Goal: Transaction & Acquisition: Purchase product/service

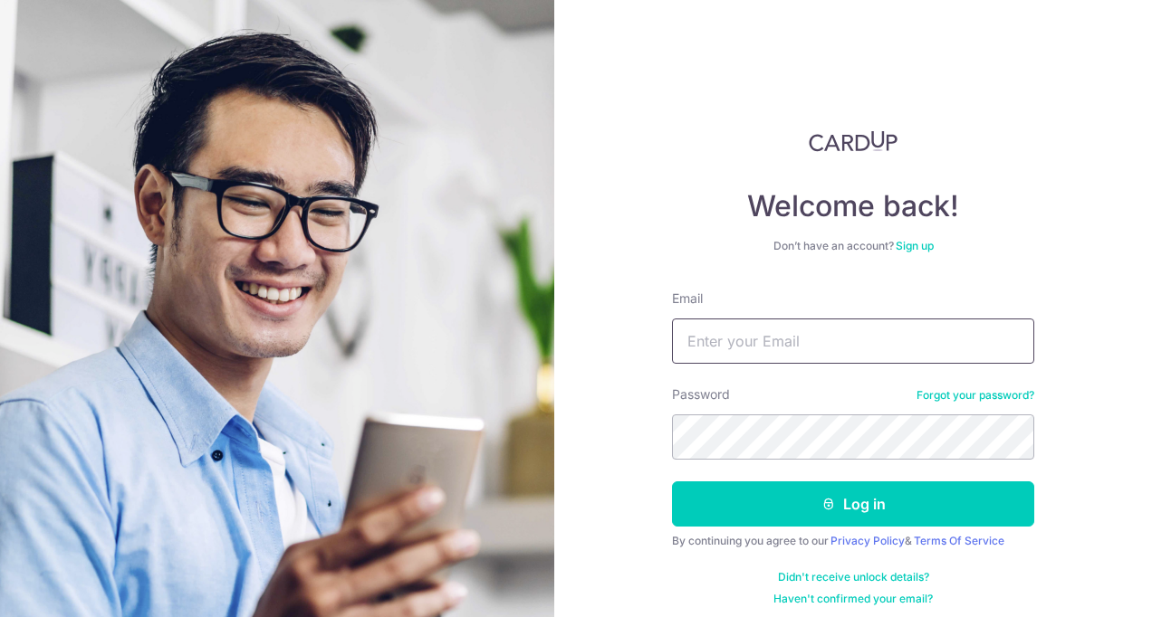
click at [811, 335] on input "Email" at bounding box center [853, 341] width 362 height 45
type input "carsgoh@gmail.com"
click at [672, 482] on button "Log in" at bounding box center [853, 504] width 362 height 45
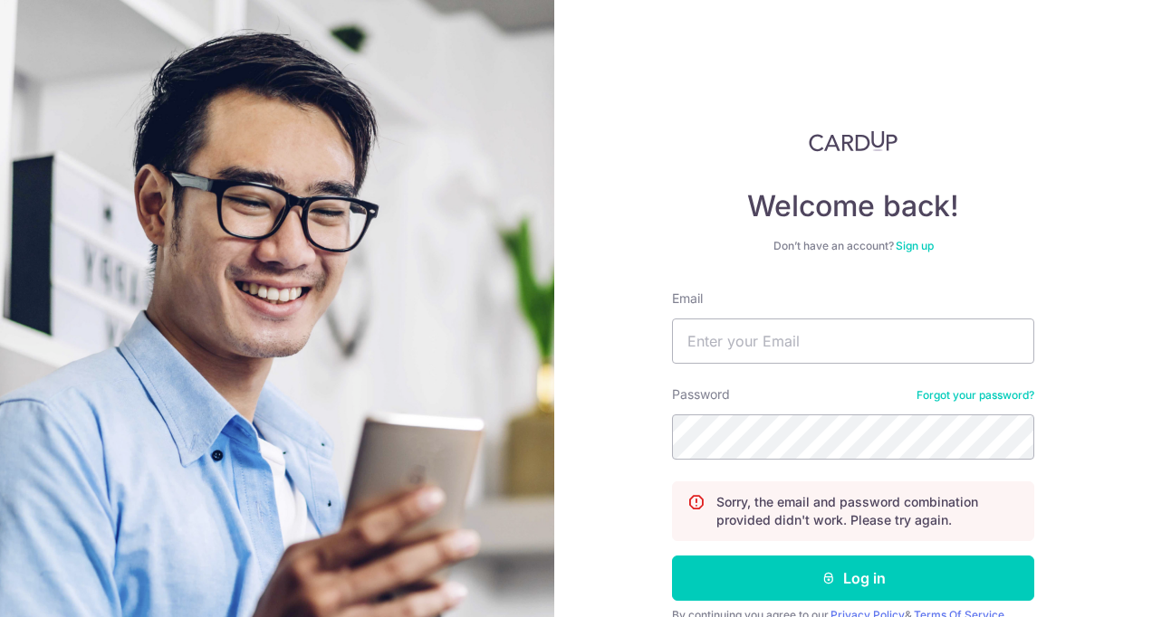
click at [780, 316] on div "Email" at bounding box center [853, 327] width 362 height 74
click at [776, 335] on input "Email" at bounding box center [853, 341] width 362 height 45
type input "carsgoh@gmail.com"
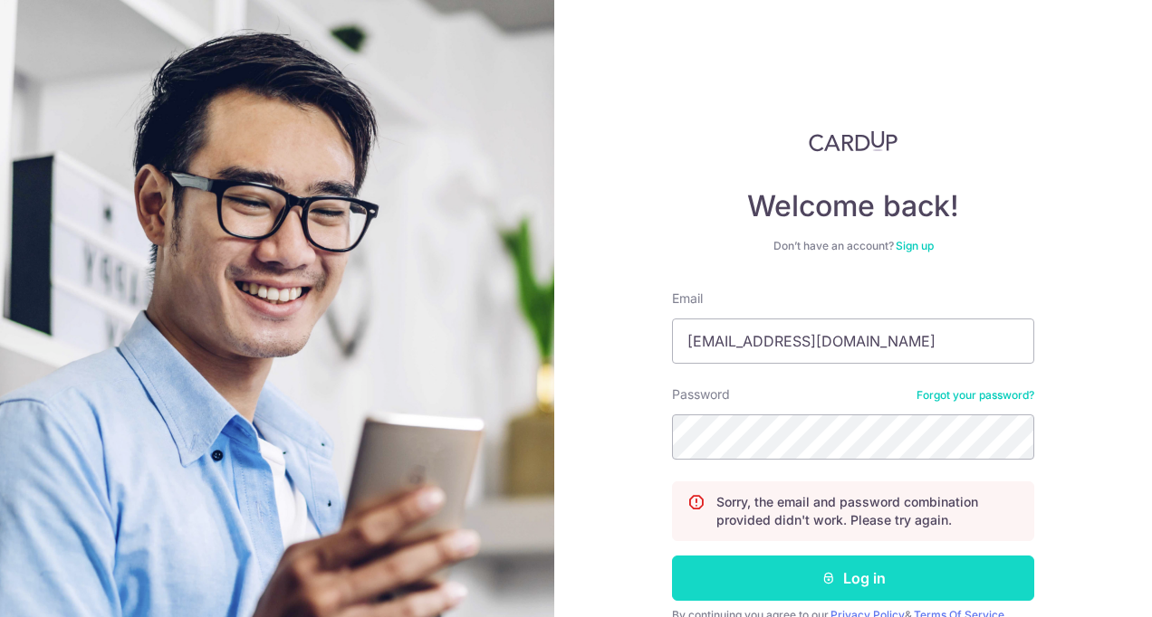
click at [860, 573] on button "Log in" at bounding box center [853, 578] width 362 height 45
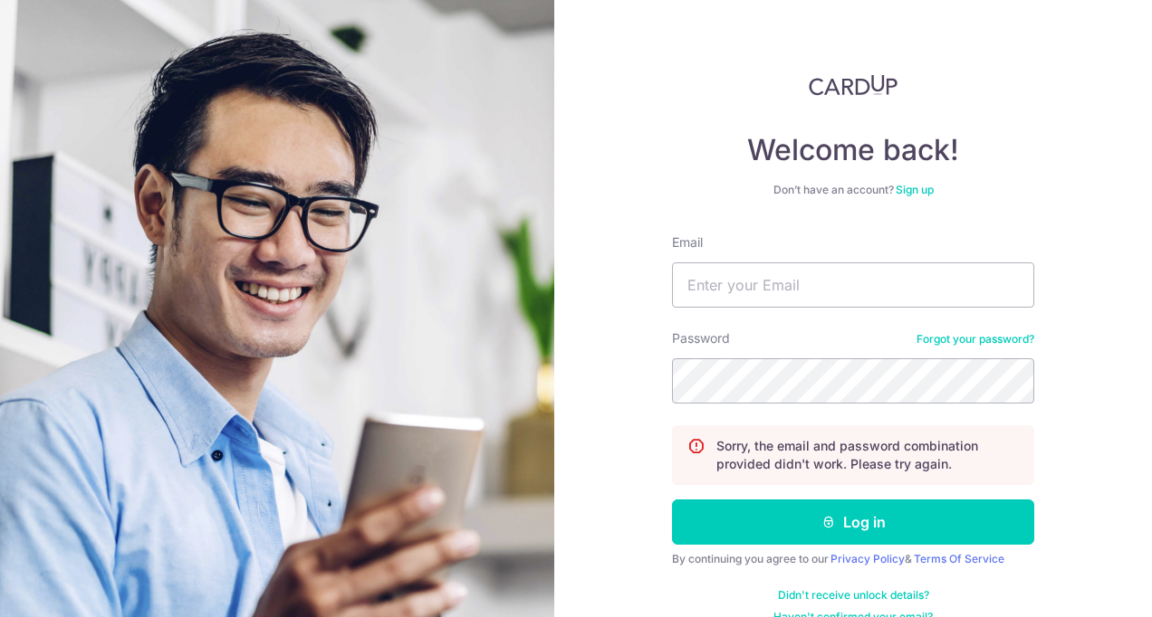
scroll to position [83, 0]
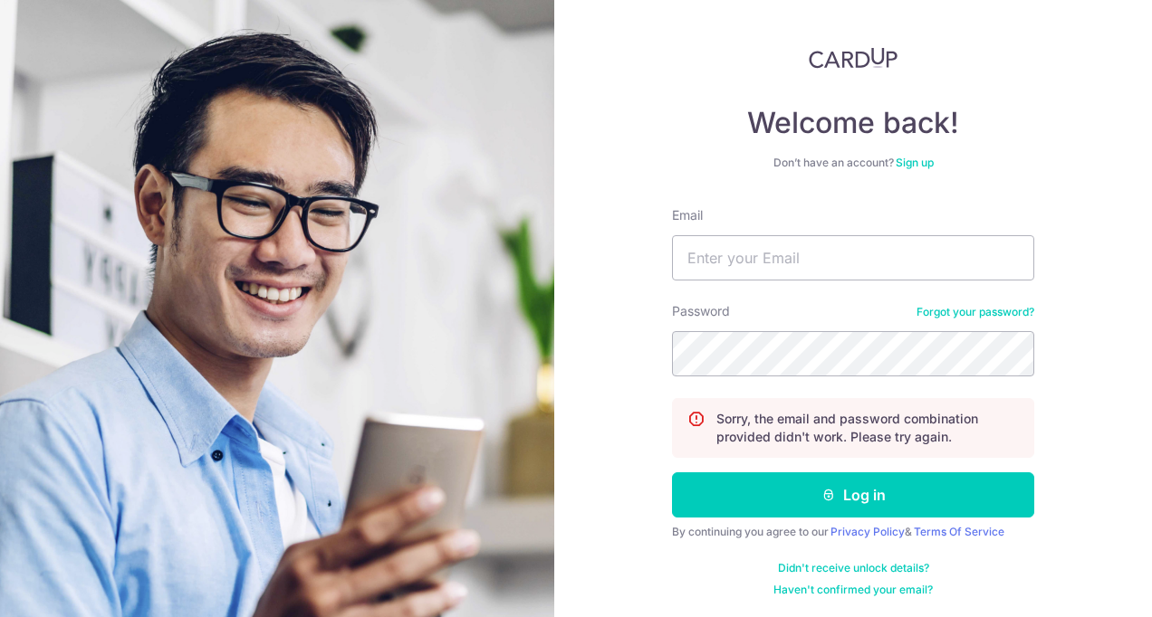
click at [941, 311] on link "Forgot your password?" at bounding box center [975, 312] width 118 height 14
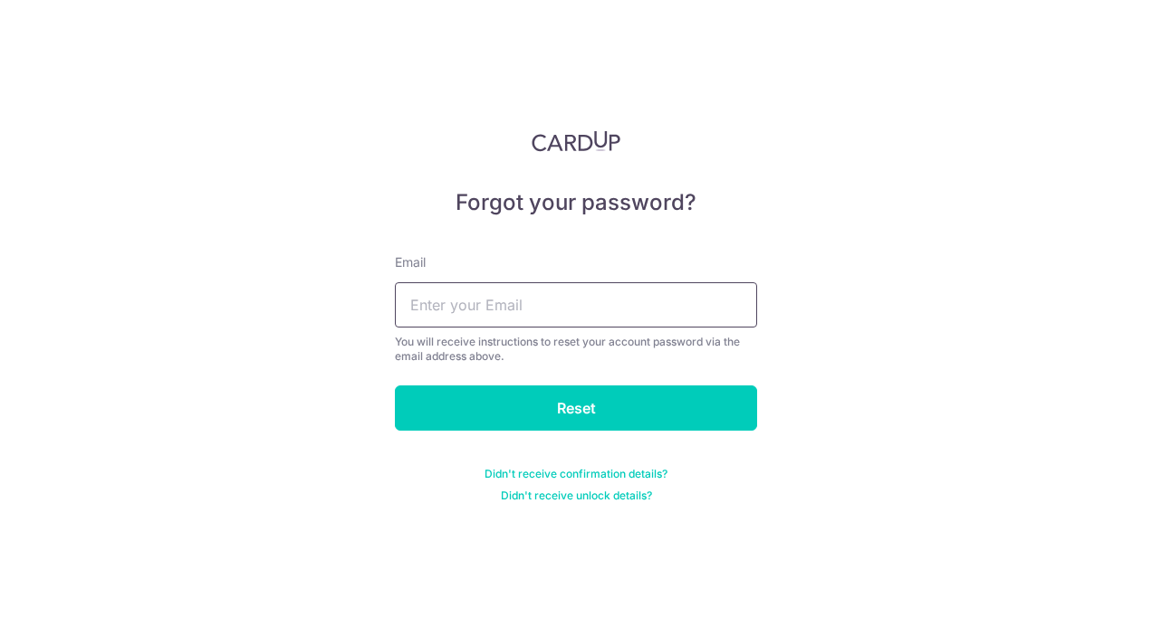
click at [471, 302] on input "text" at bounding box center [576, 304] width 362 height 45
type input "carsgoh@gmail.com"
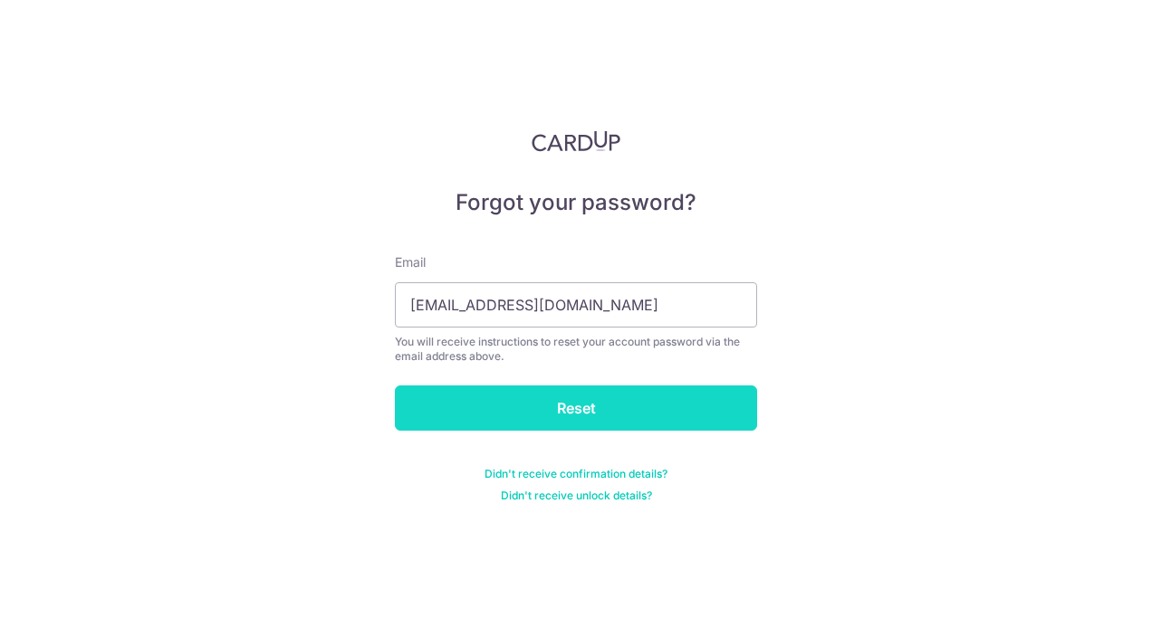
click at [504, 404] on input "Reset" at bounding box center [576, 408] width 362 height 45
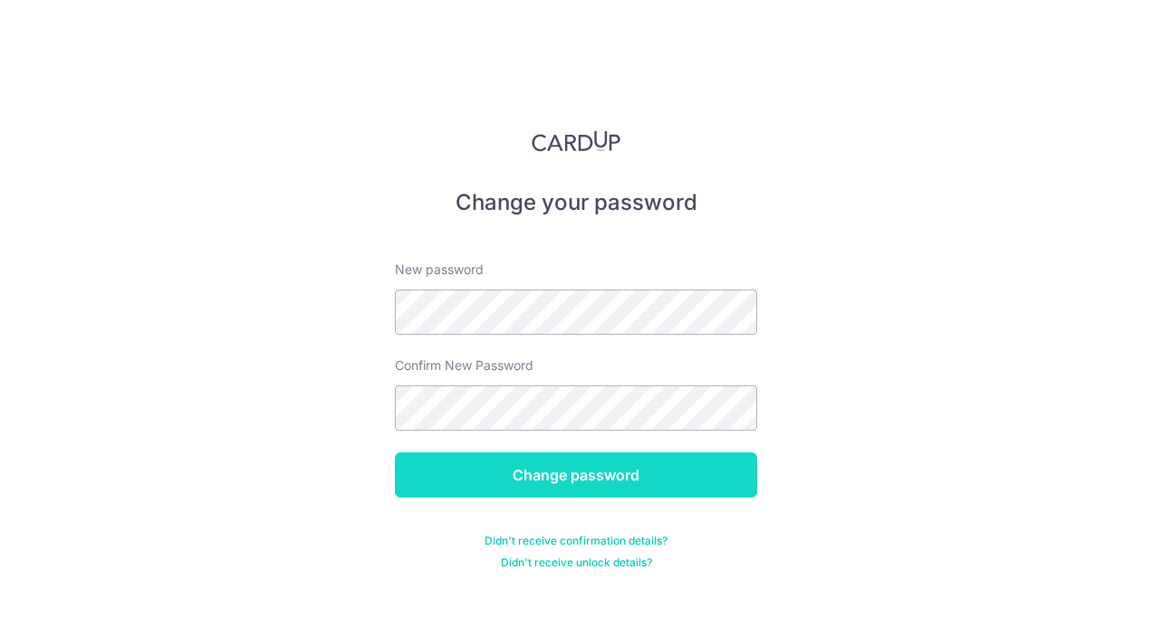
click at [563, 464] on input "Change password" at bounding box center [576, 475] width 362 height 45
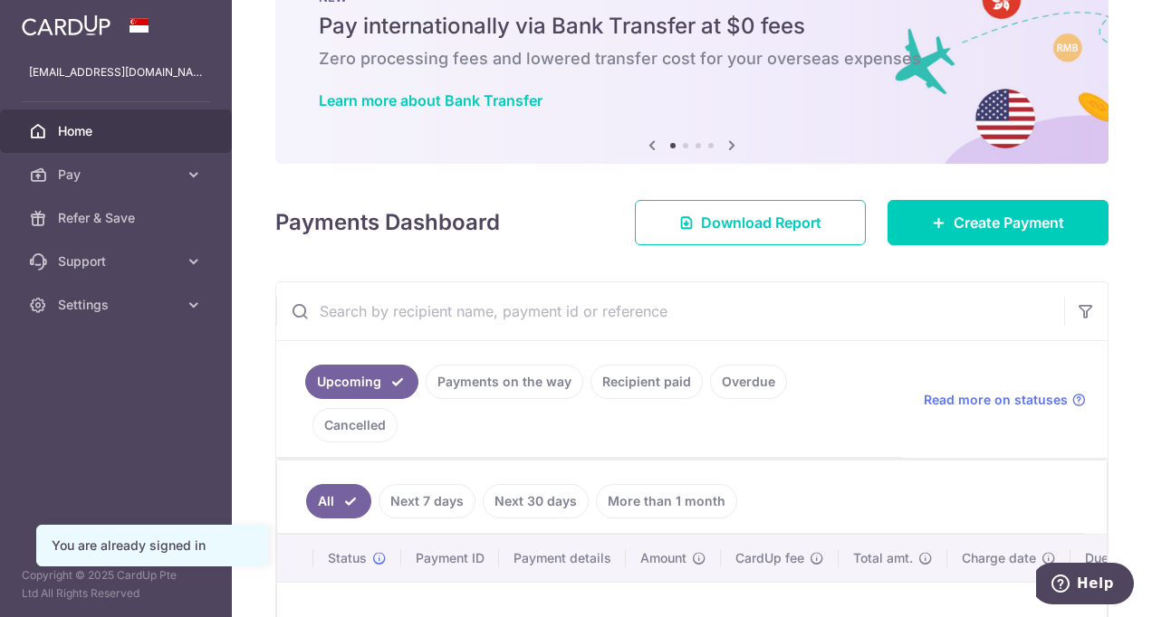
scroll to position [181, 0]
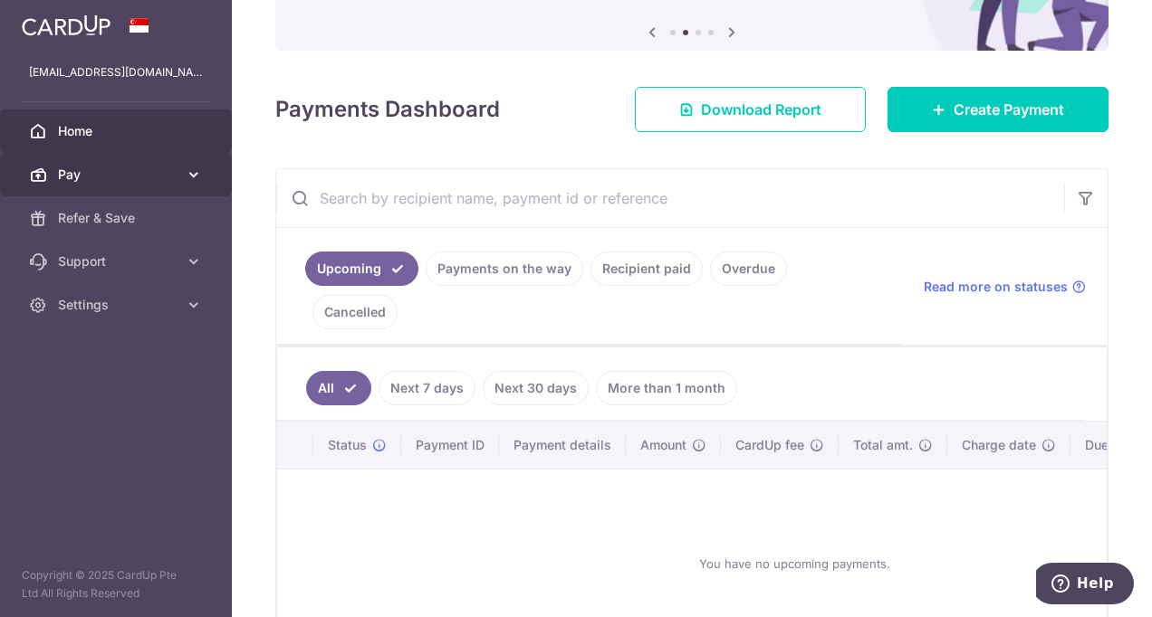
click at [190, 183] on link "Pay" at bounding box center [116, 174] width 232 height 43
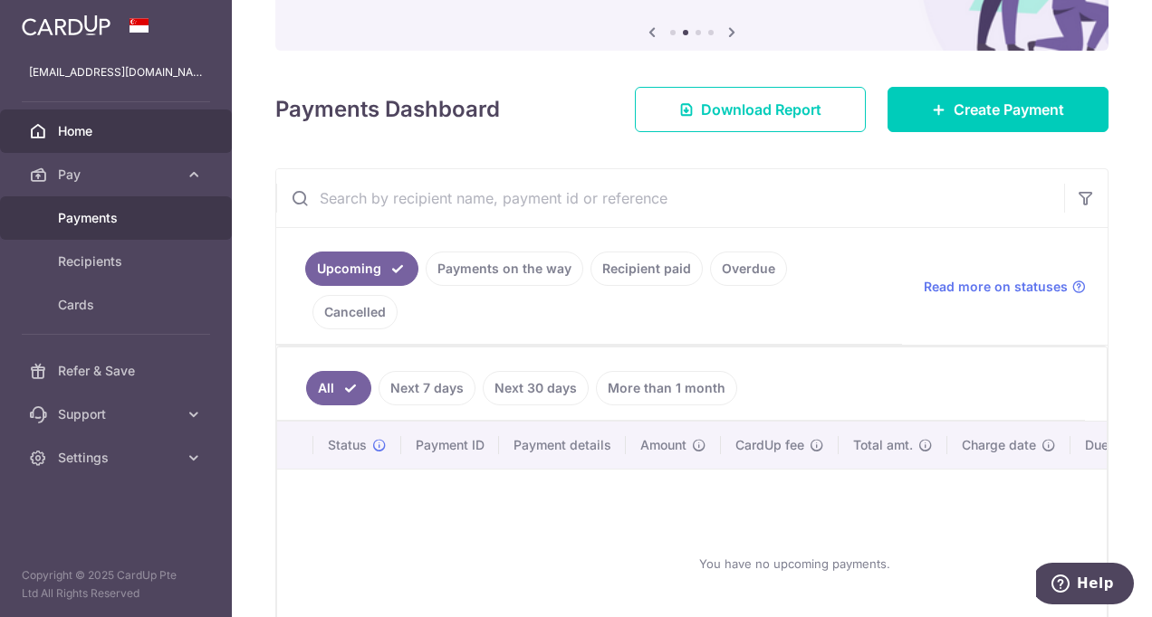
click at [130, 225] on span "Payments" at bounding box center [117, 218] width 119 height 18
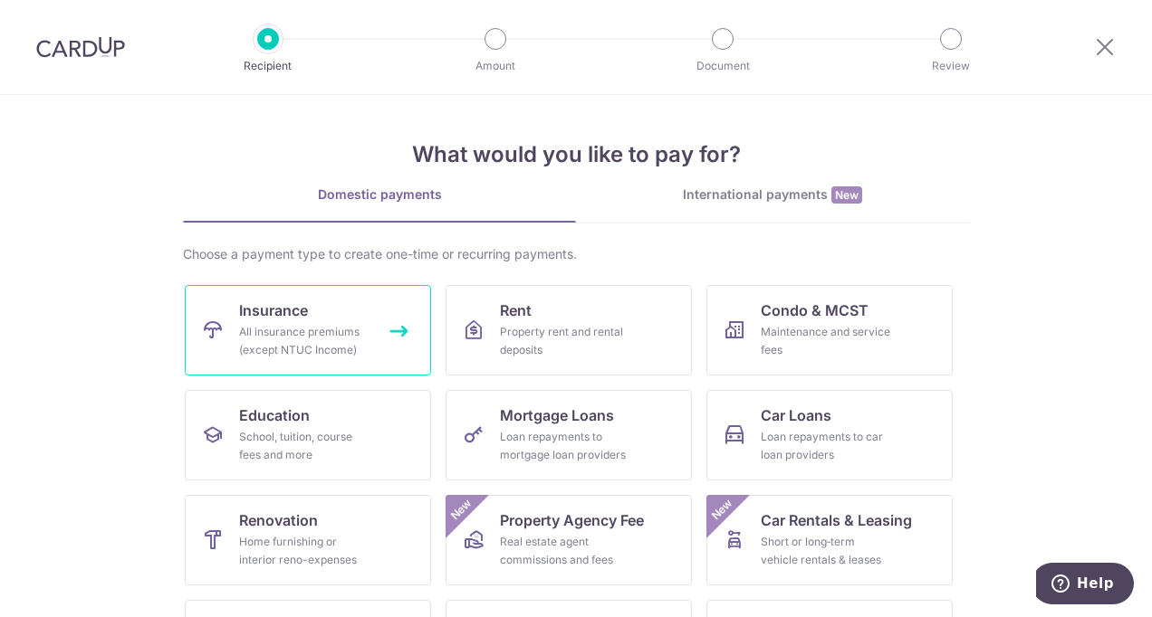
click at [357, 343] on div "All insurance premiums (except NTUC Income)" at bounding box center [304, 341] width 130 height 36
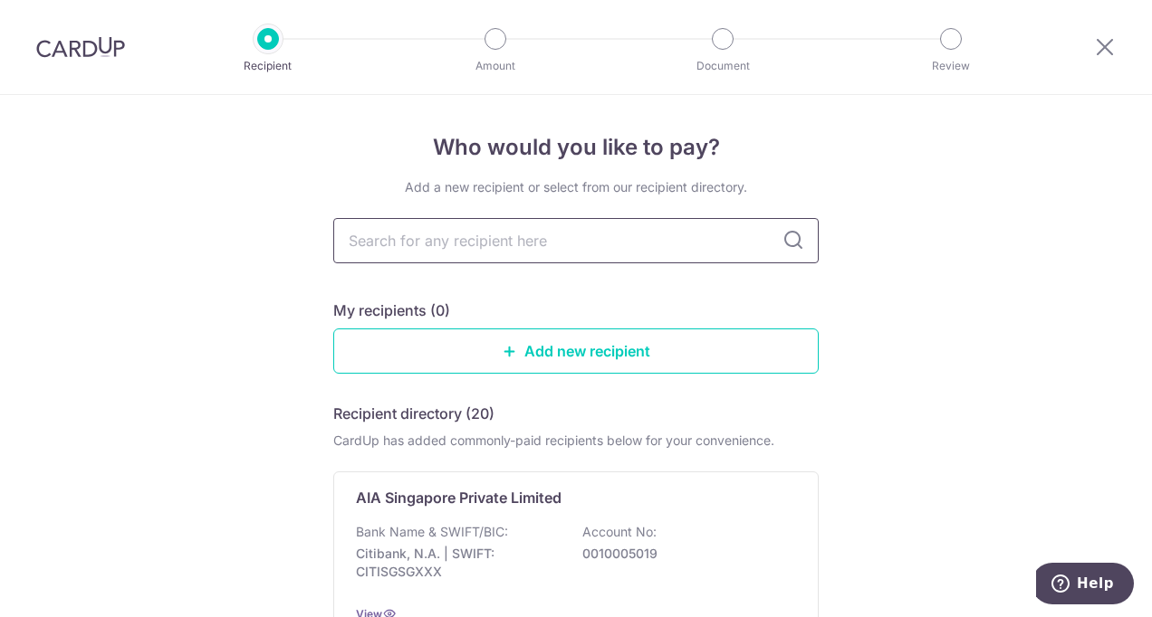
click at [457, 239] on input "text" at bounding box center [575, 240] width 485 height 45
type input "aia"
click at [786, 243] on icon at bounding box center [793, 241] width 22 height 22
click at [788, 241] on icon at bounding box center [793, 241] width 22 height 22
drag, startPoint x: 634, startPoint y: 259, endPoint x: 233, endPoint y: 253, distance: 401.1
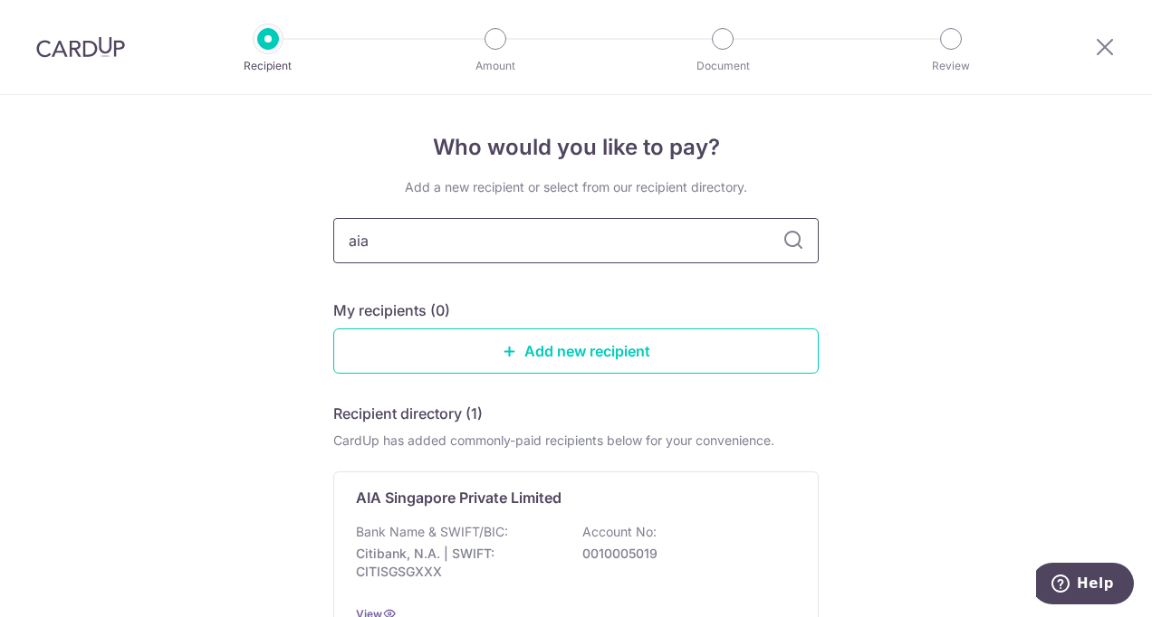
click at [233, 253] on div "Who would you like to pay? Add a new recipient or select from our recipient dir…" at bounding box center [576, 446] width 1152 height 702
type input "AIA"
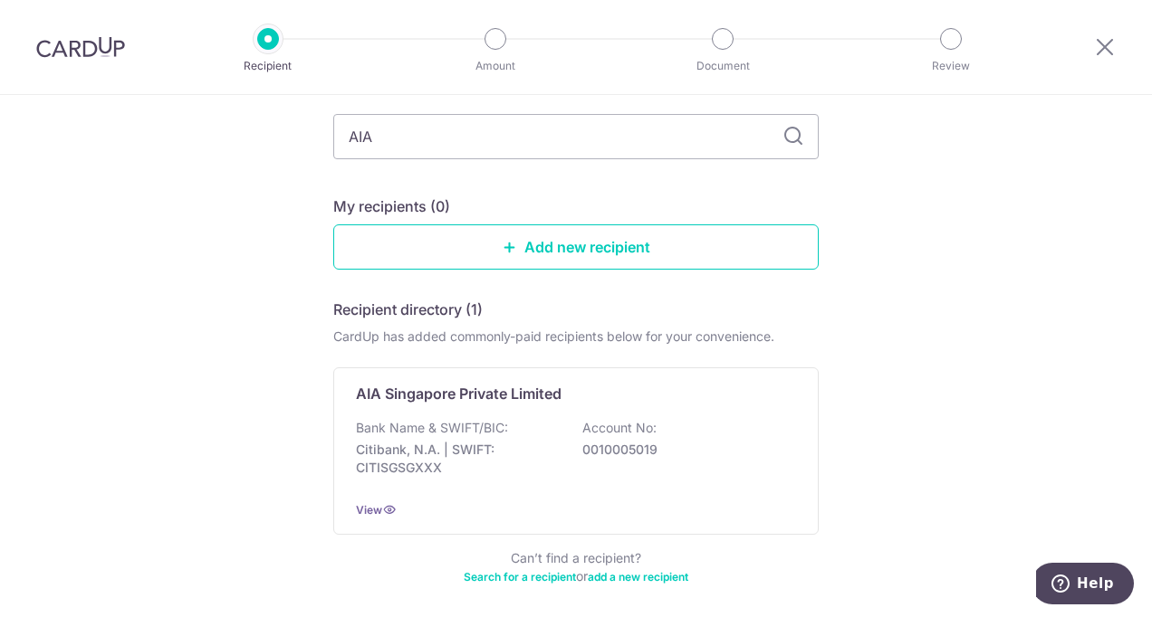
scroll to position [177, 0]
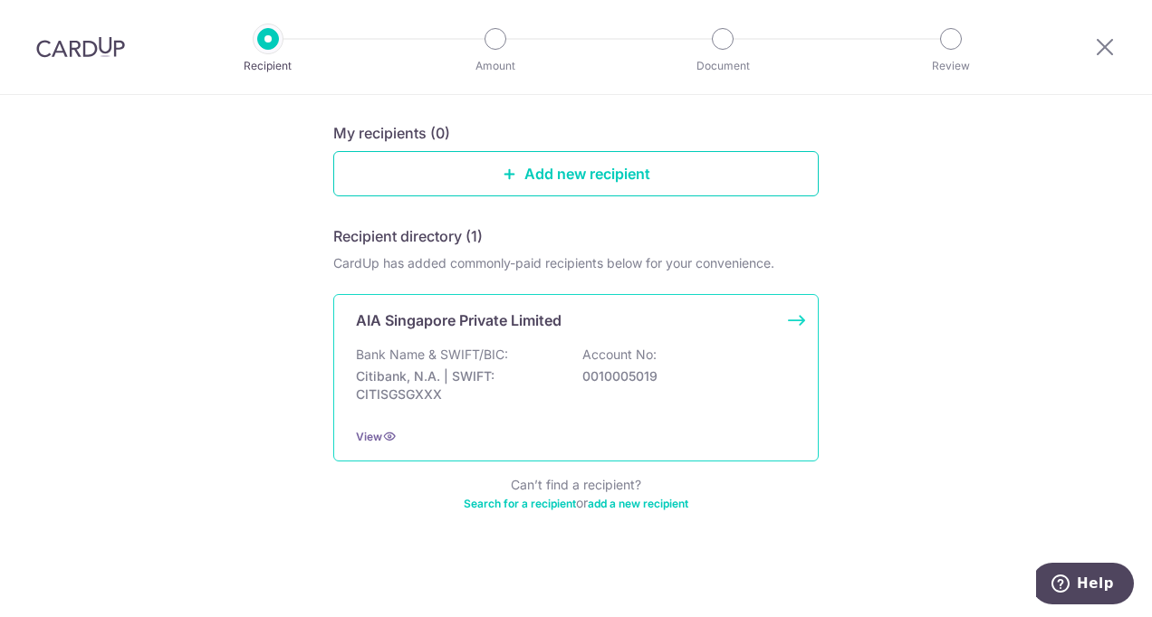
click at [501, 360] on p "Bank Name & SWIFT/BIC:" at bounding box center [432, 355] width 152 height 18
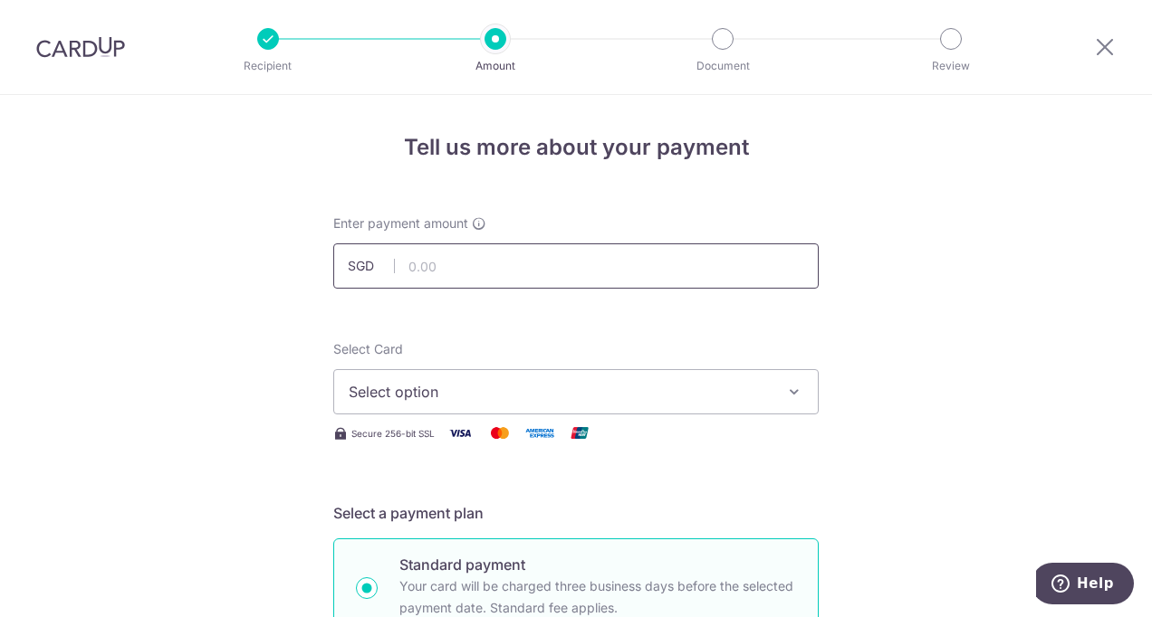
click at [531, 268] on input "text" at bounding box center [575, 266] width 485 height 45
type input "3,599.16"
click at [419, 397] on span "Select option" at bounding box center [560, 392] width 422 height 22
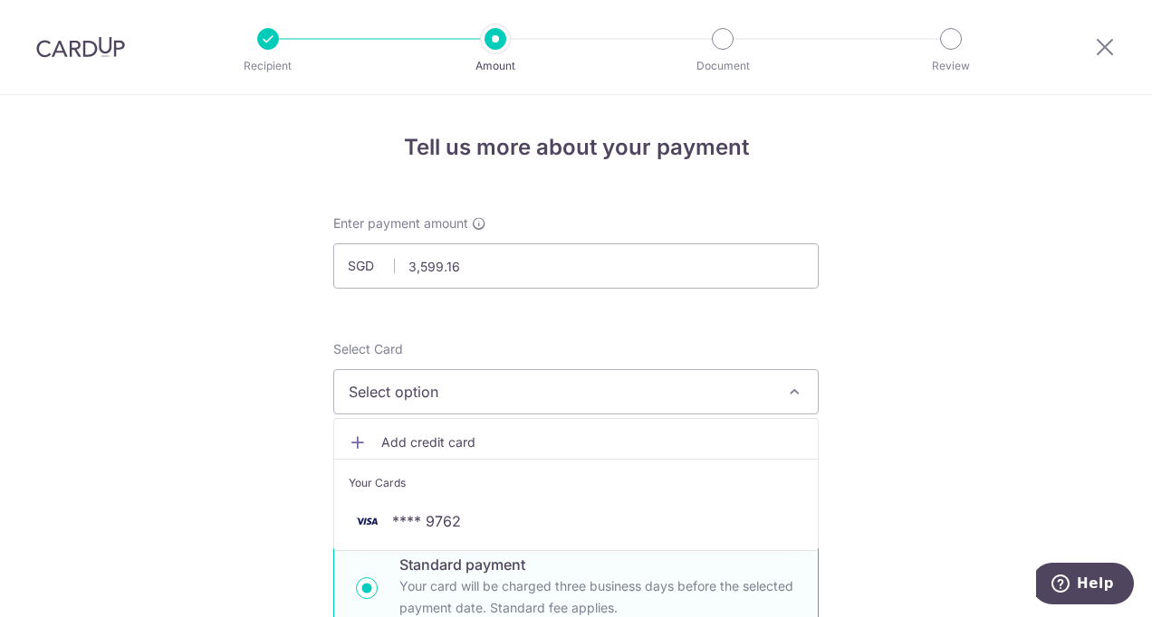
click at [425, 430] on link "Add credit card" at bounding box center [575, 442] width 483 height 33
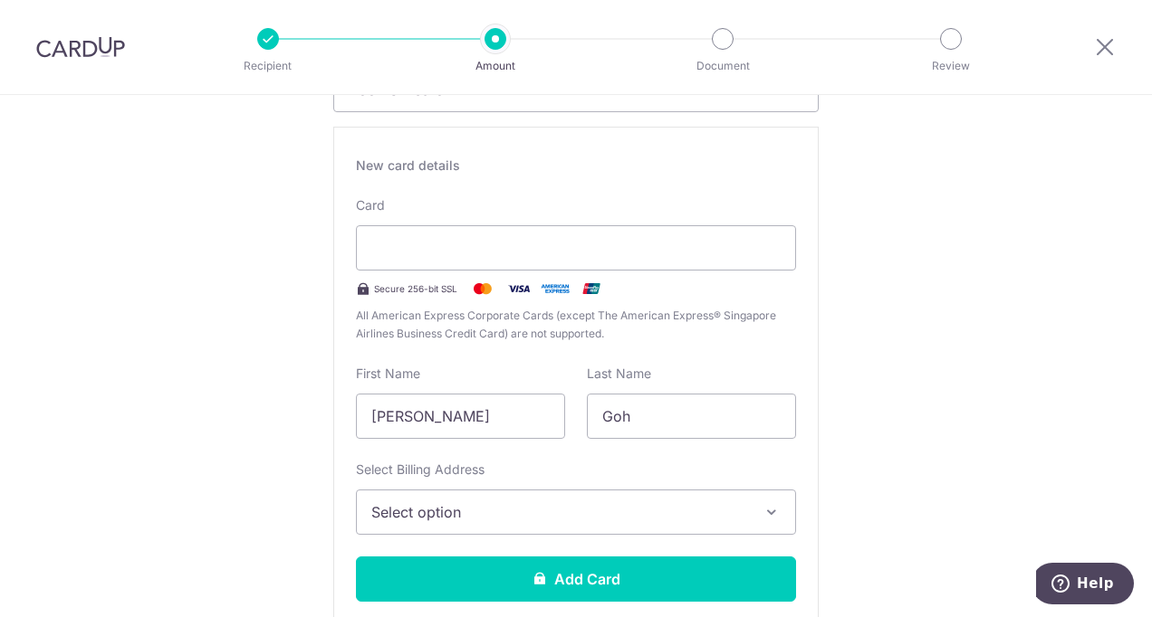
scroll to position [453, 0]
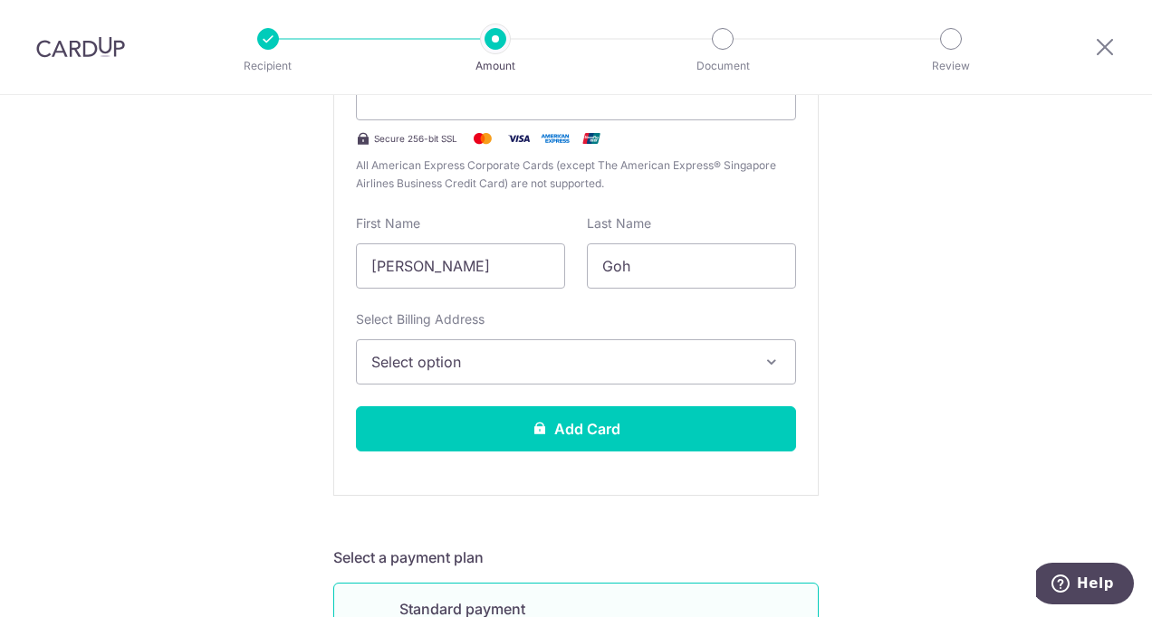
click at [502, 362] on span "Select option" at bounding box center [559, 362] width 377 height 22
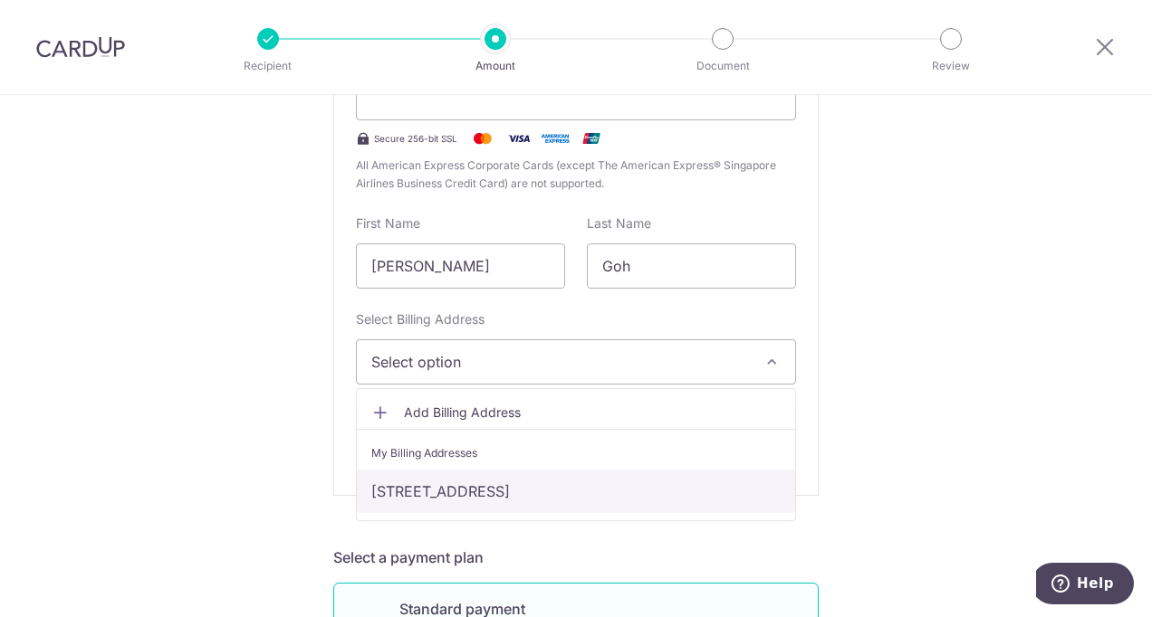
click at [475, 487] on link "111A Alkaff Crescent #08-58, Singapore, Singapore, Singapore-341111" at bounding box center [576, 491] width 438 height 43
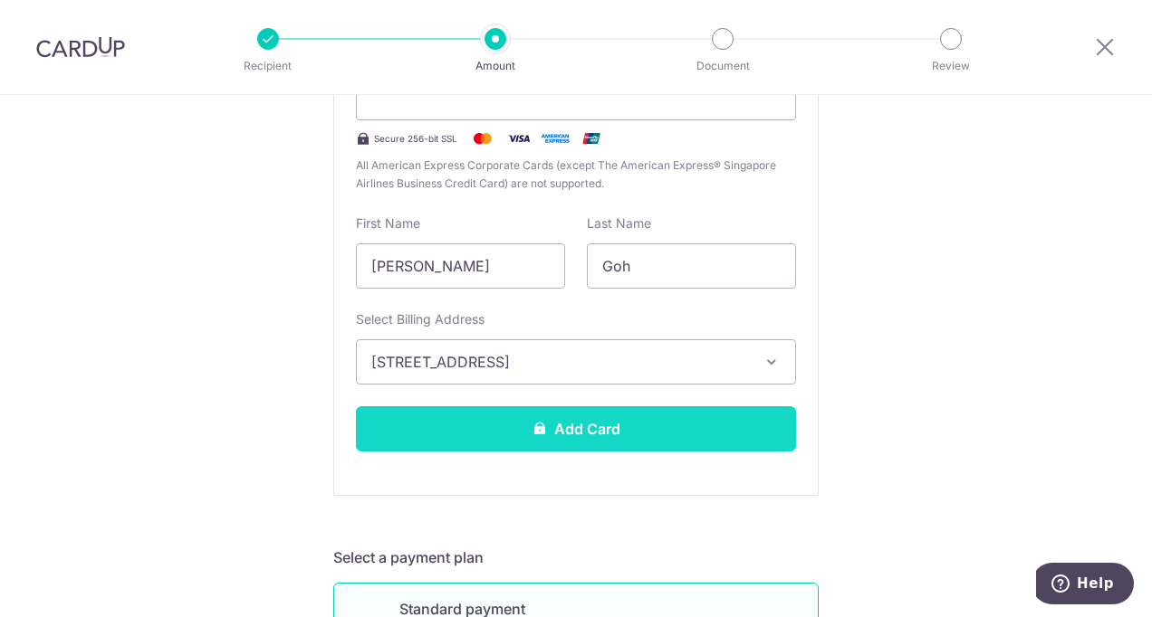
click at [535, 433] on icon at bounding box center [539, 428] width 14 height 14
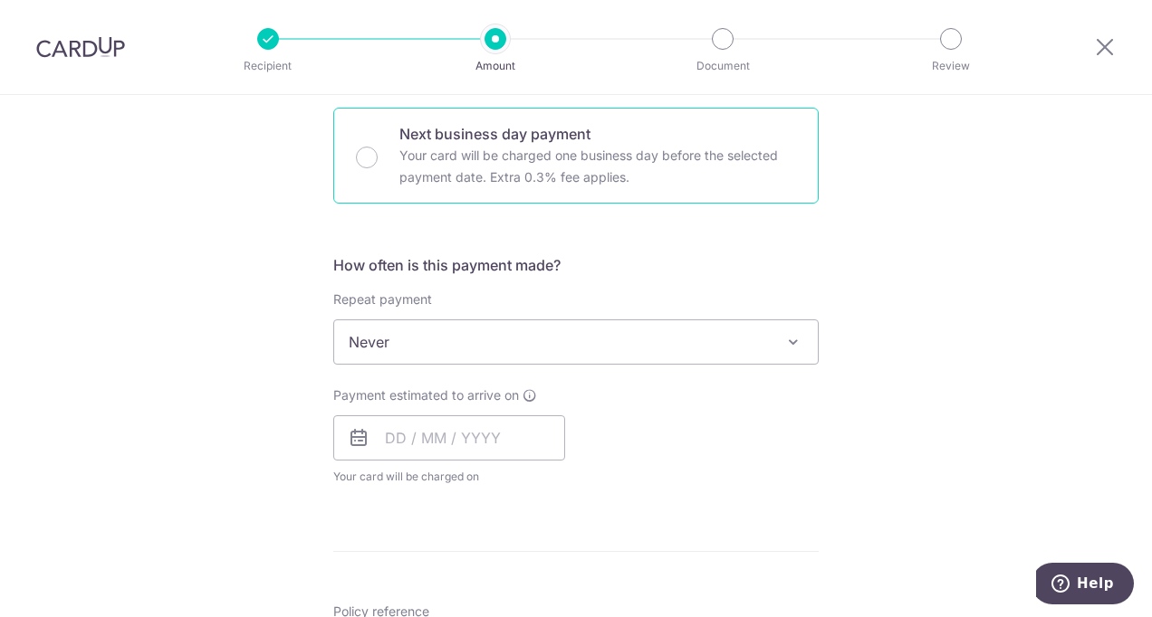
scroll to position [543, 0]
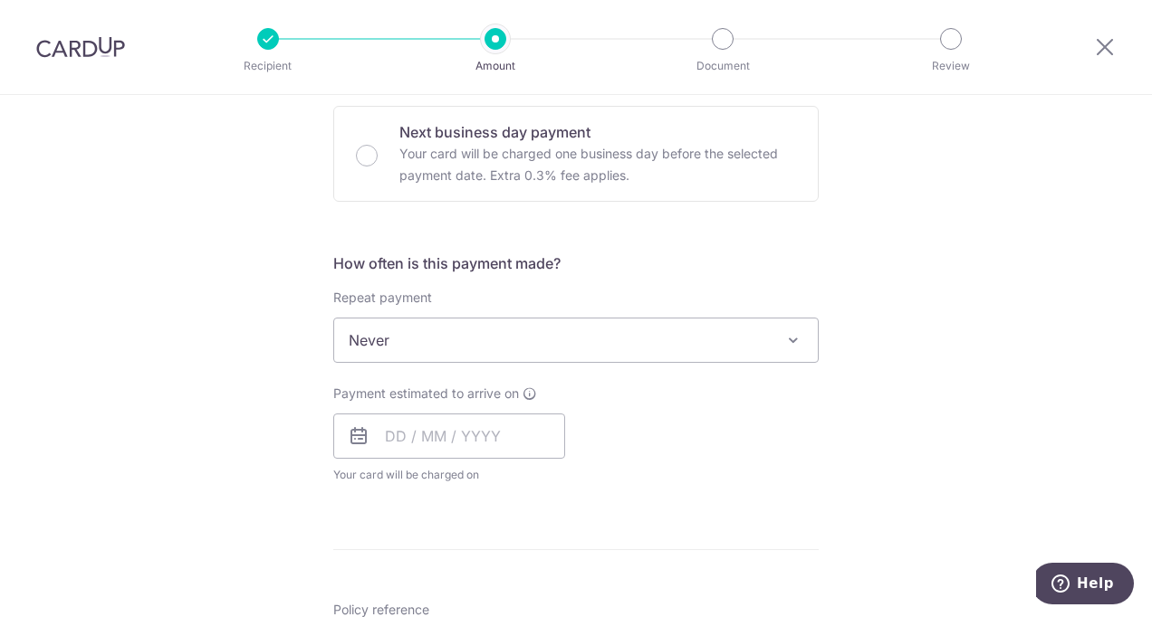
click at [635, 339] on span "Never" at bounding box center [575, 340] width 483 height 43
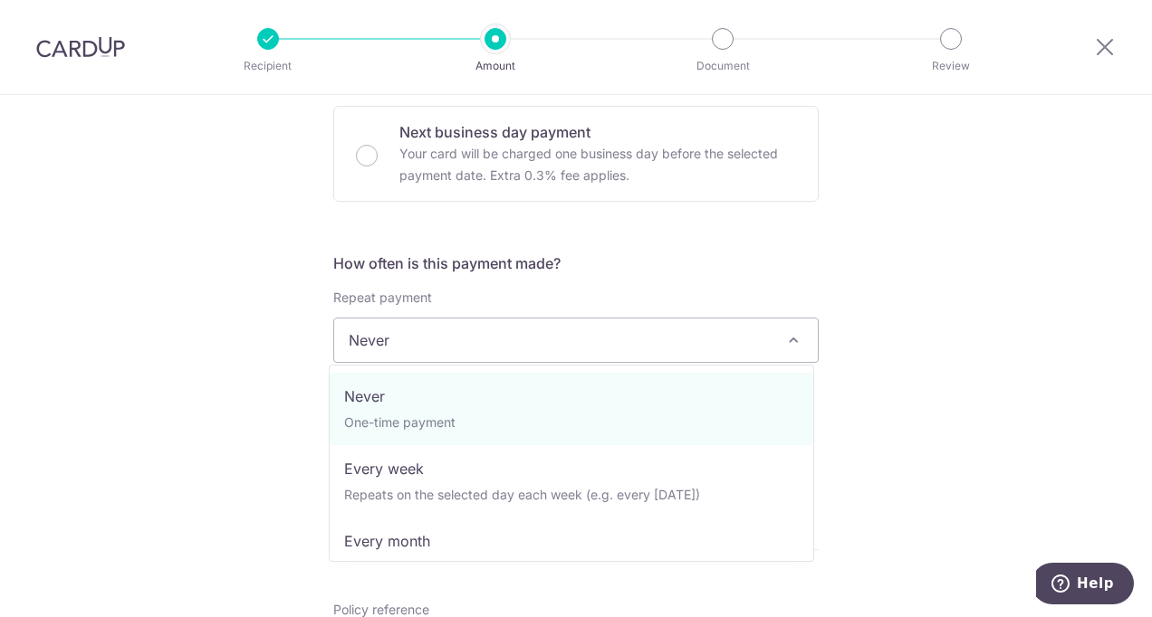
click at [635, 339] on span "Never" at bounding box center [575, 340] width 483 height 43
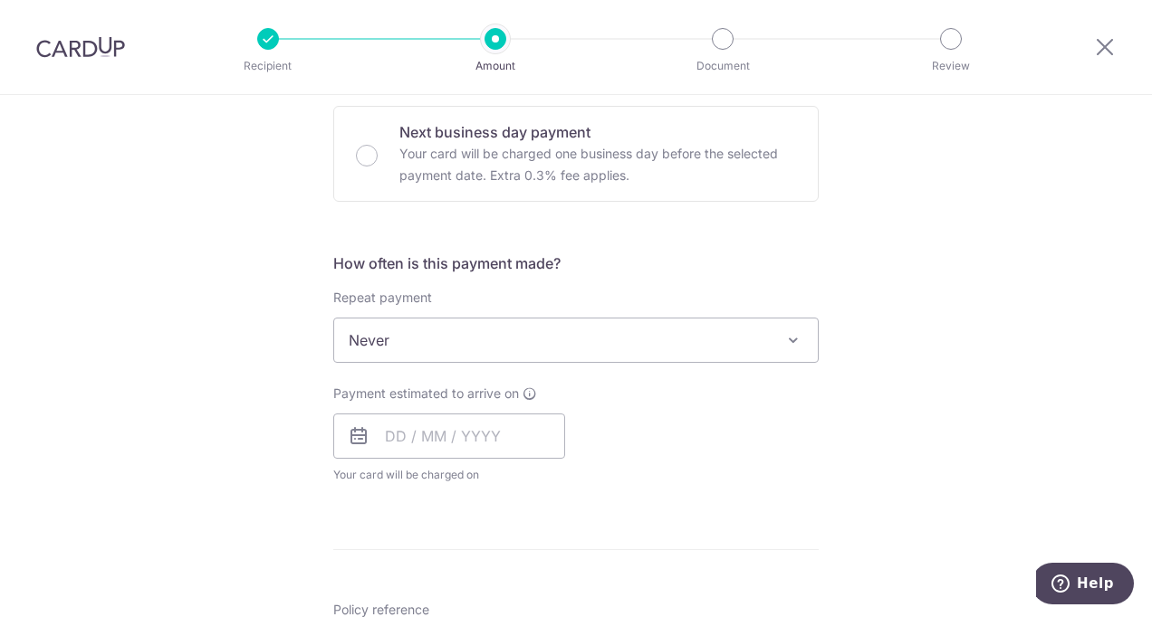
click at [635, 339] on span "Never" at bounding box center [575, 340] width 483 height 43
click at [458, 431] on input "text" at bounding box center [449, 436] width 232 height 45
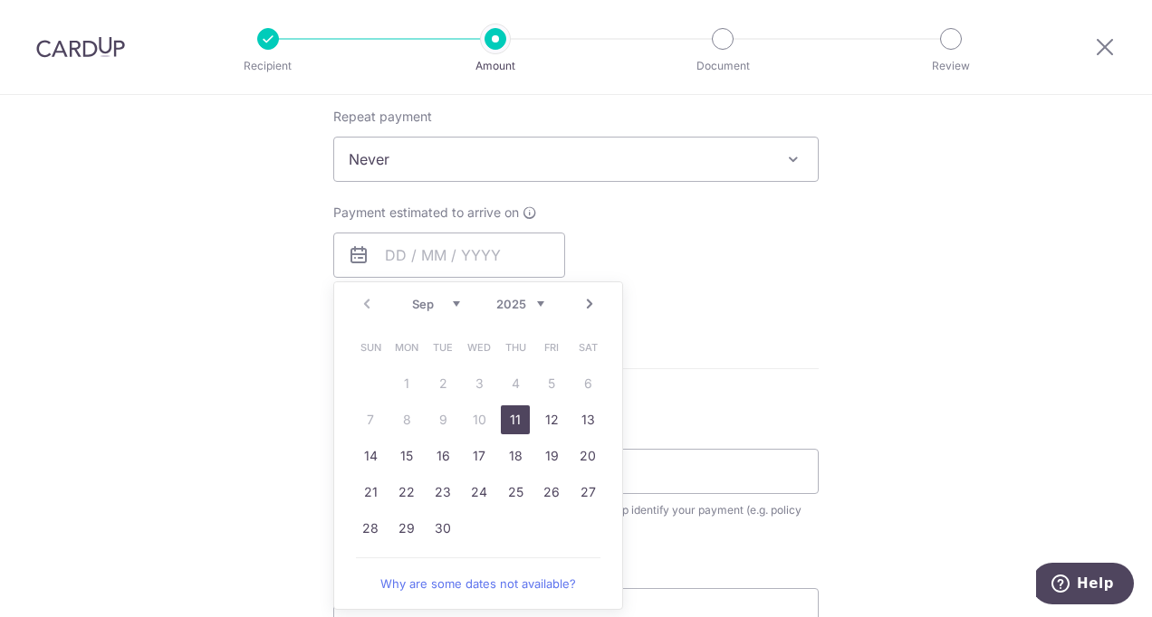
click at [507, 424] on link "11" at bounding box center [515, 420] width 29 height 29
type input "11/09/2025"
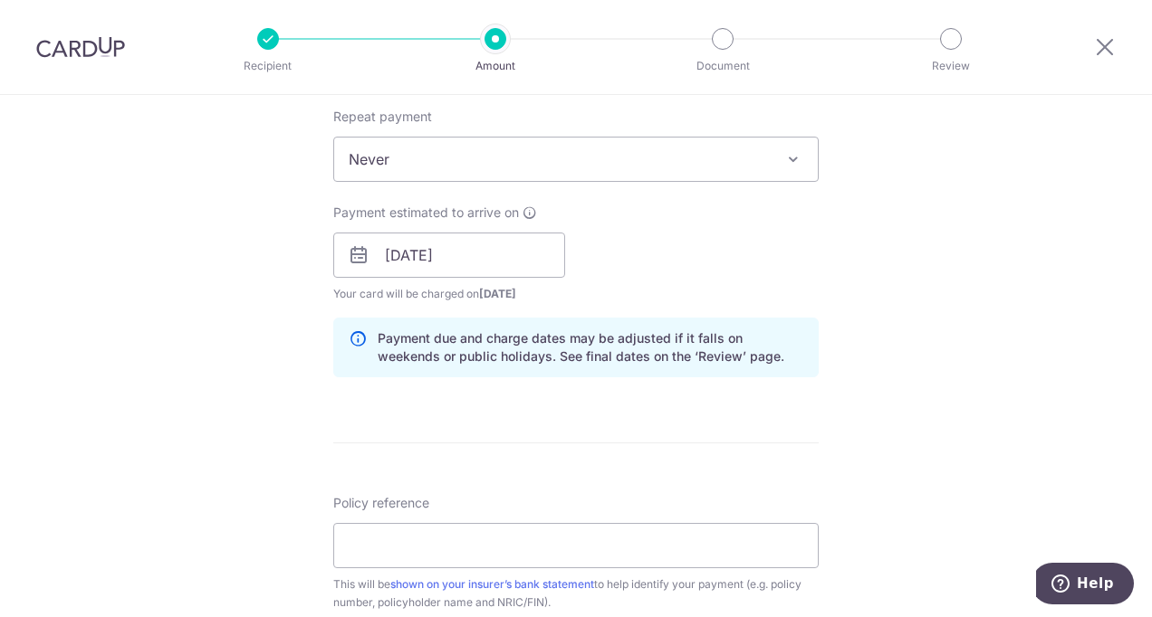
click at [844, 266] on div "Tell us more about your payment Enter payment amount SGD 3,599.16 3599.16 Card …" at bounding box center [576, 227] width 1152 height 1712
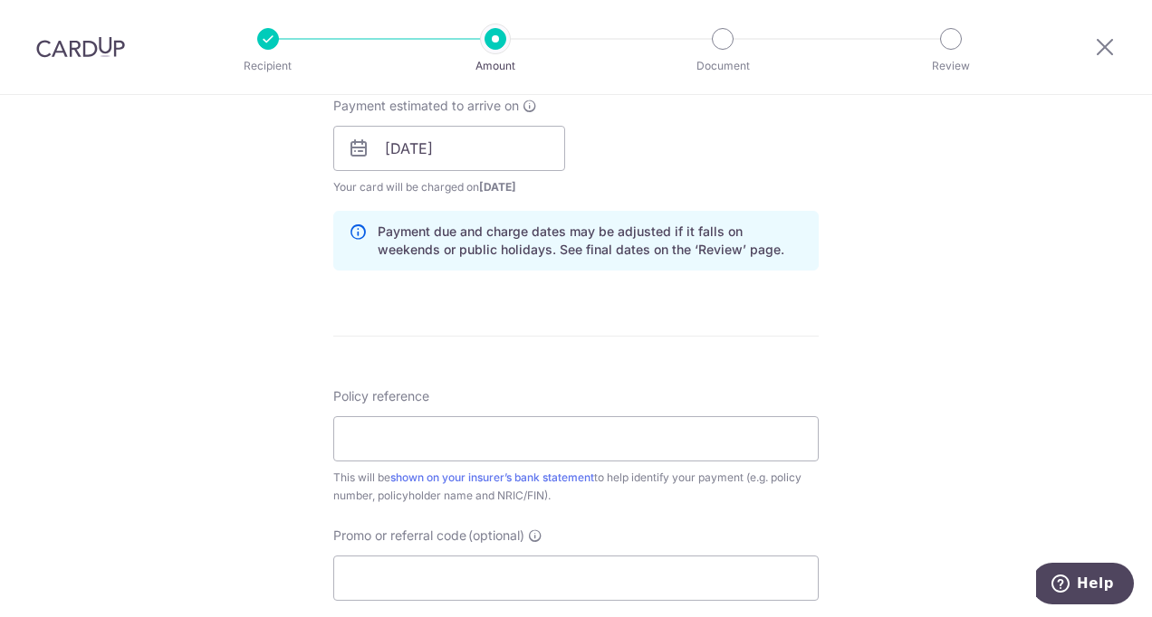
scroll to position [905, 0]
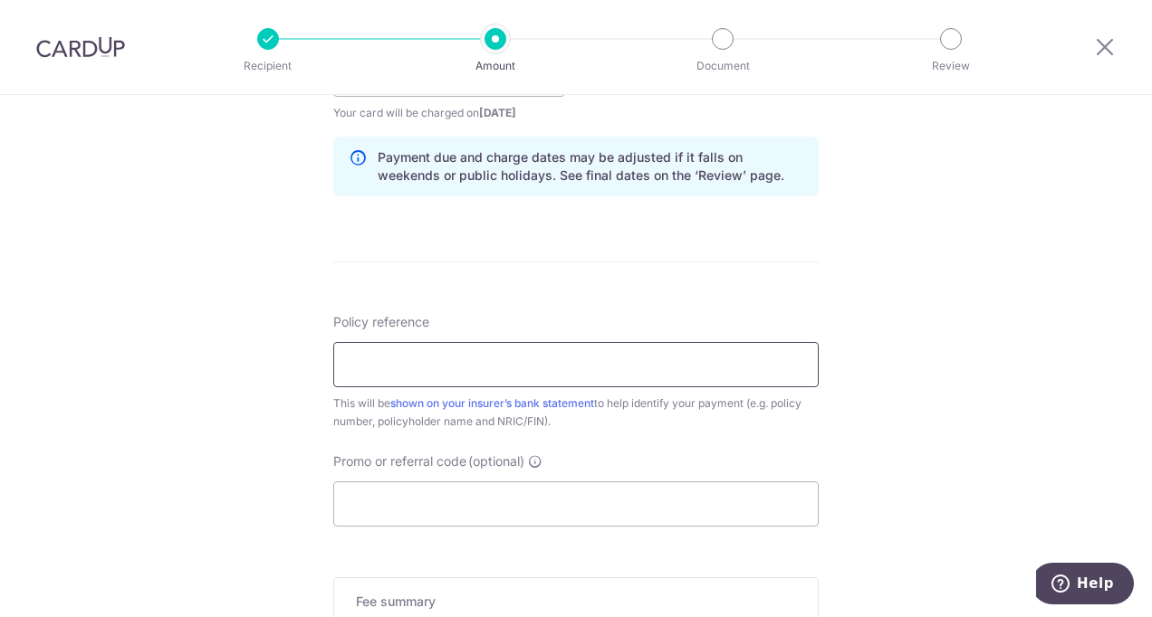
click at [462, 364] on input "Policy reference" at bounding box center [575, 364] width 485 height 45
type input "L550637732"
click at [431, 511] on input "Promo or referral code (optional)" at bounding box center [575, 504] width 485 height 45
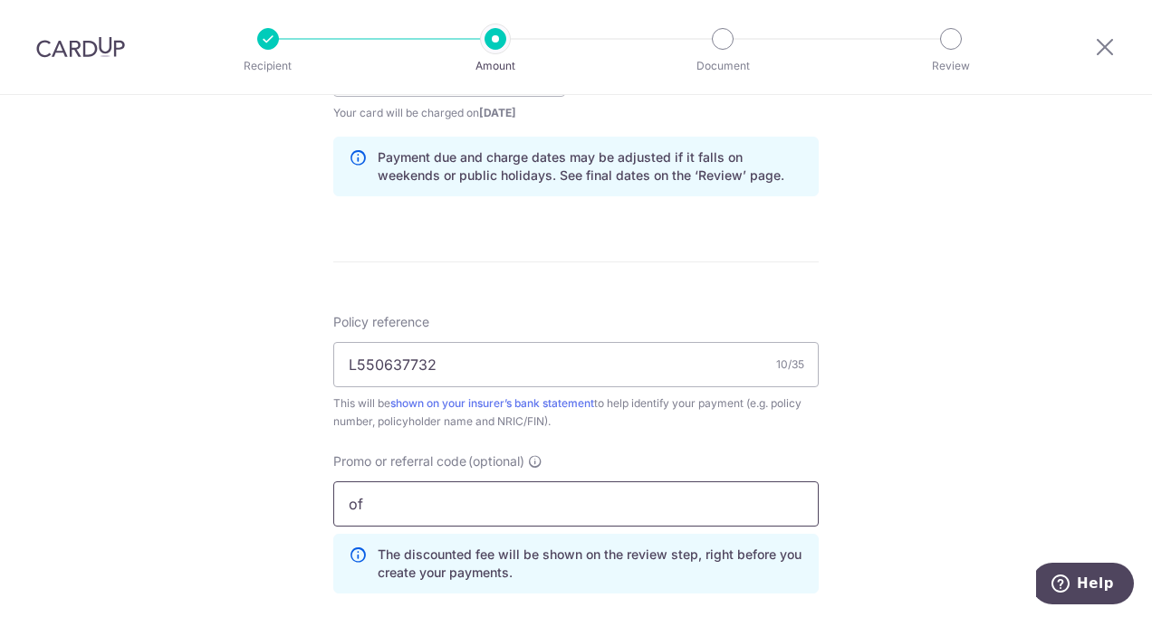
type input "o"
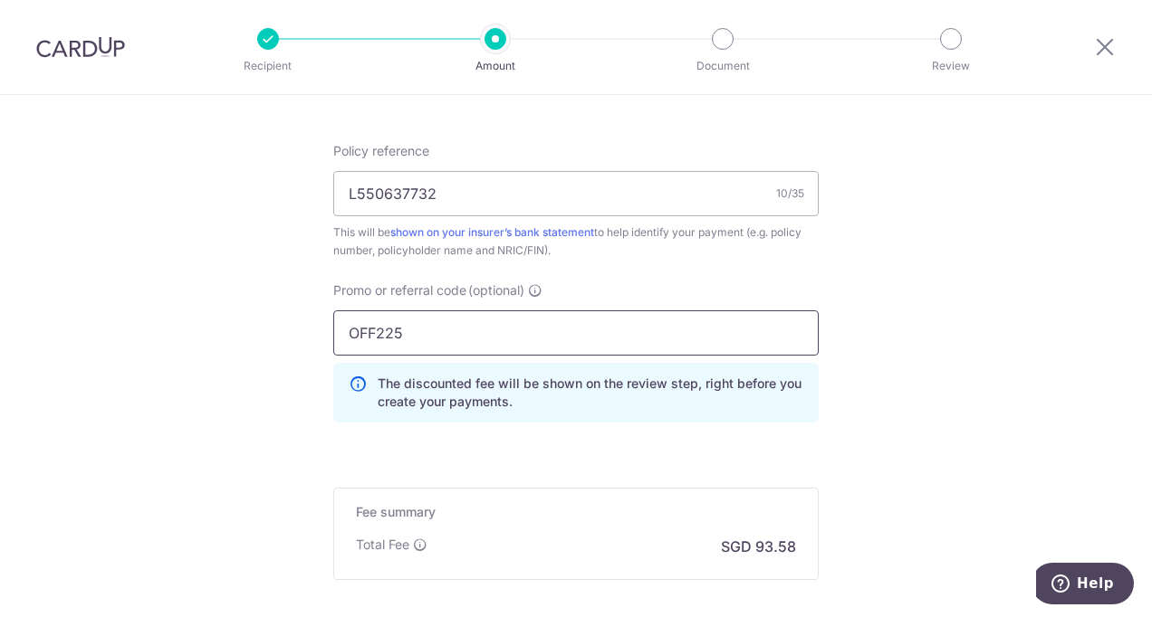
scroll to position [1266, 0]
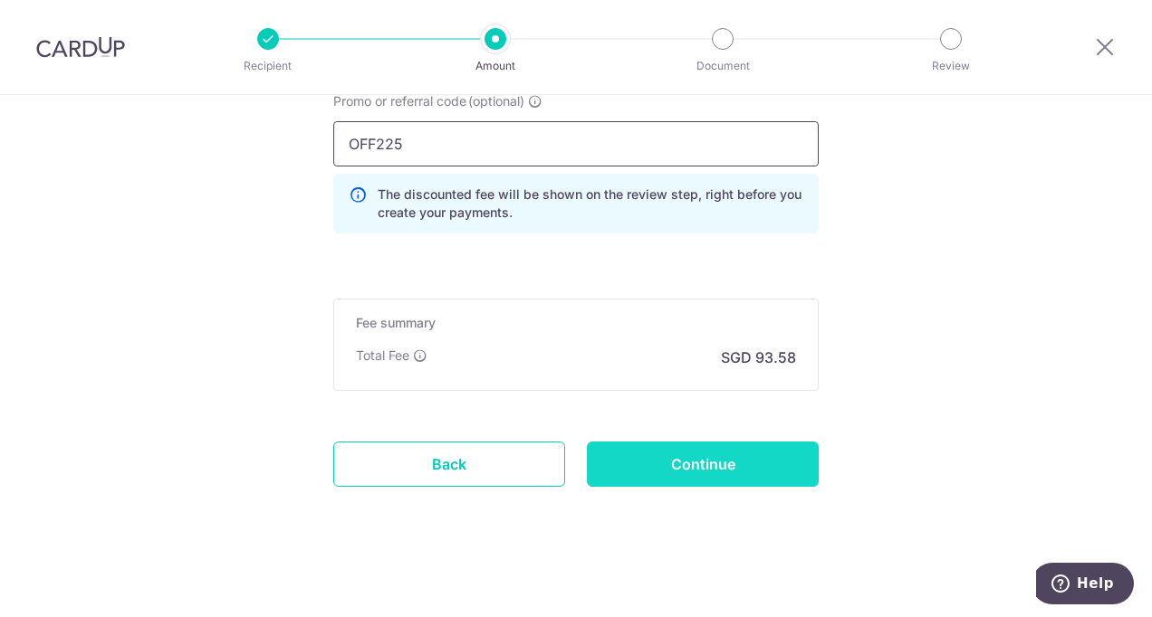
type input "OFF225"
click at [744, 447] on input "Continue" at bounding box center [703, 464] width 232 height 45
type input "Create Schedule"
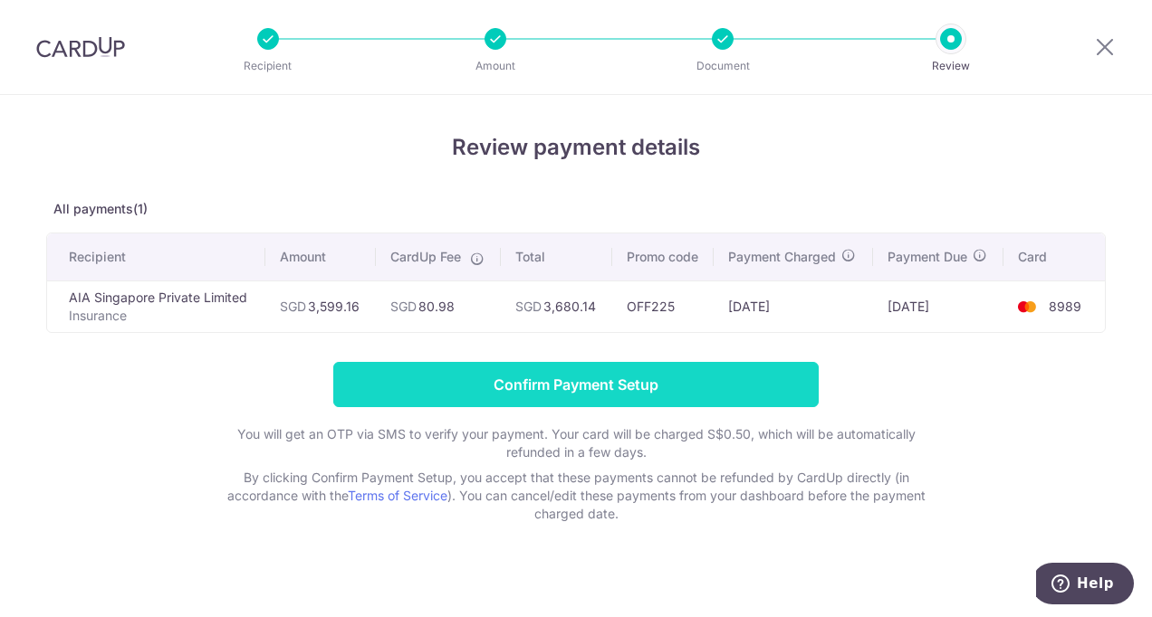
click at [614, 395] on input "Confirm Payment Setup" at bounding box center [575, 384] width 485 height 45
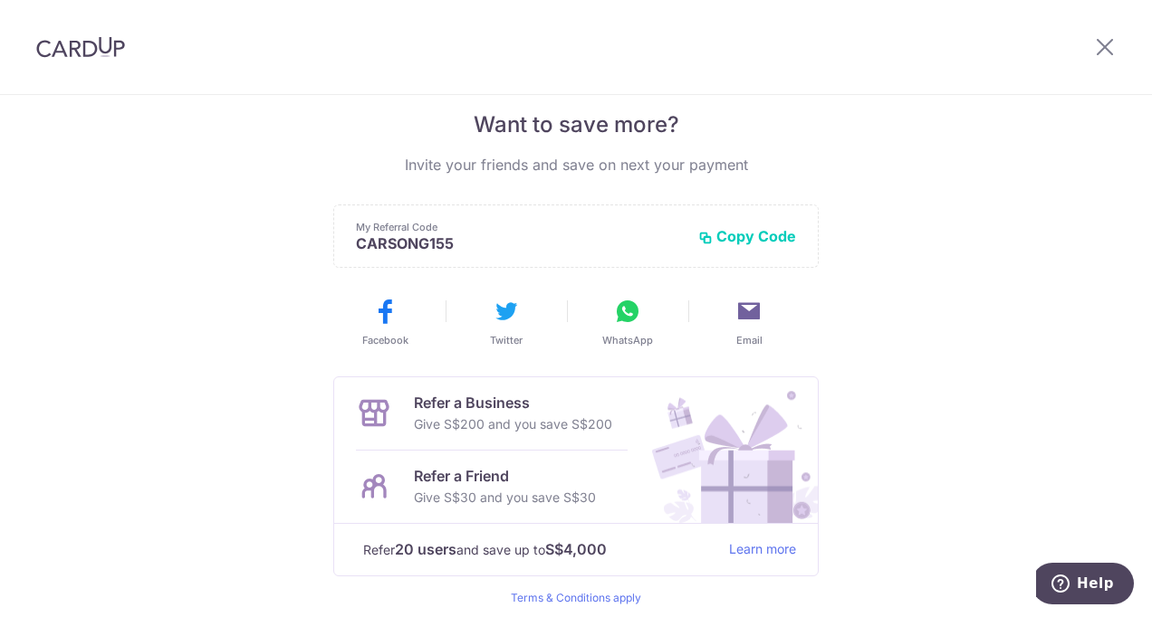
scroll to position [442, 0]
